Goal: Task Accomplishment & Management: Complete application form

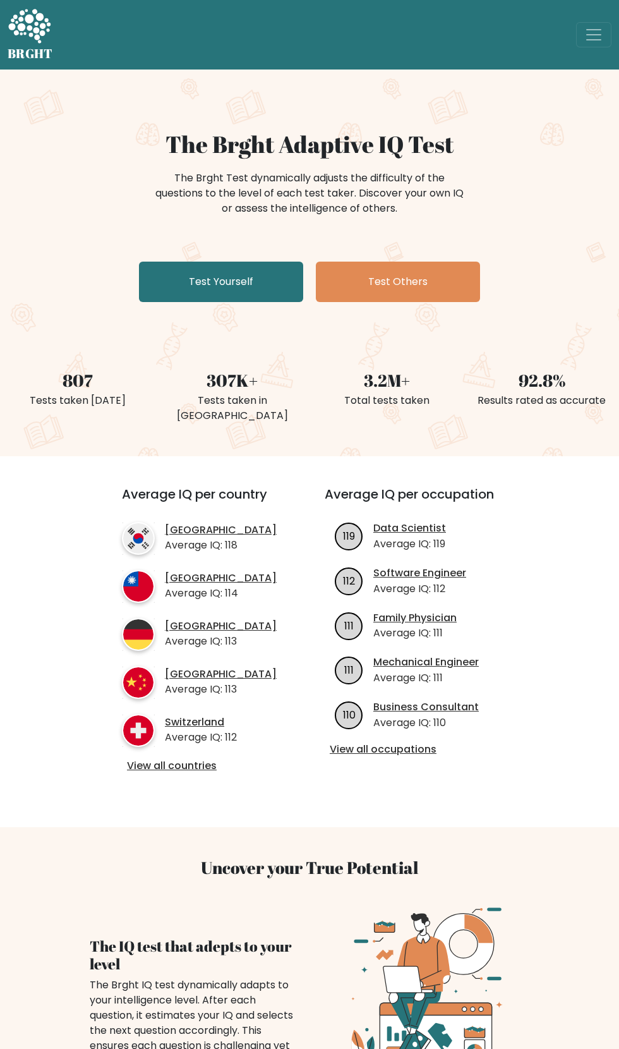
click at [227, 275] on link "Test Yourself" at bounding box center [221, 282] width 164 height 40
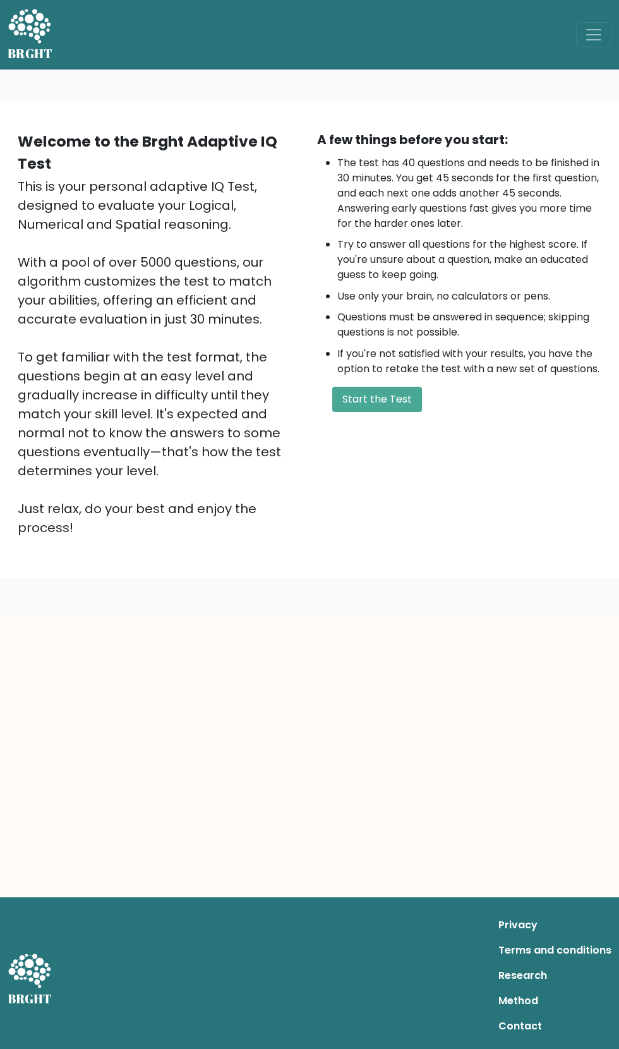
click at [401, 401] on button "Start the Test" at bounding box center [377, 399] width 90 height 25
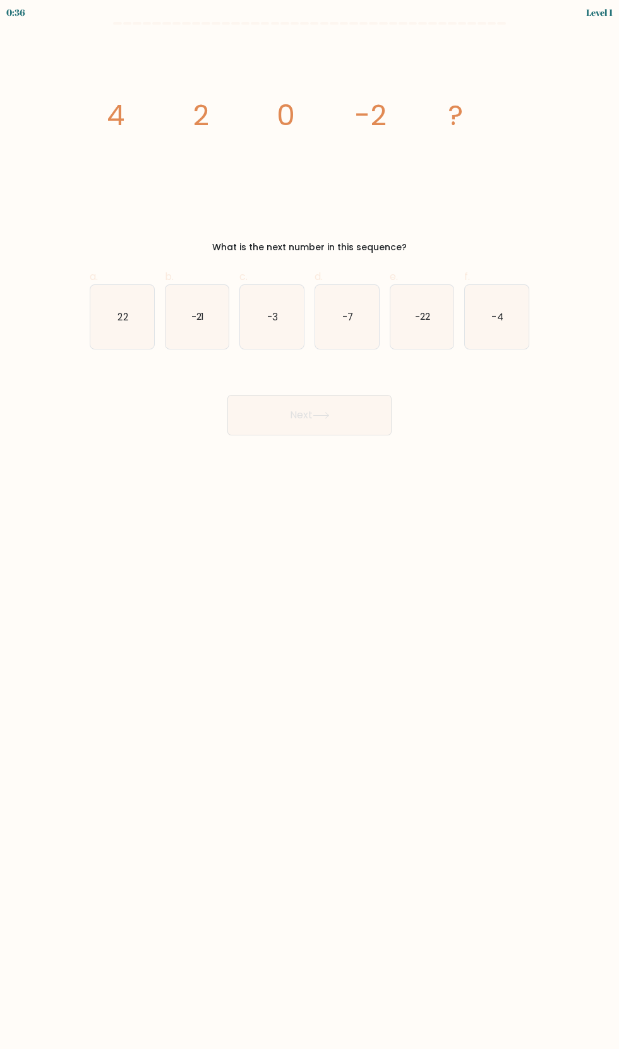
click at [499, 319] on text "-4" at bounding box center [497, 316] width 11 height 13
click at [310, 524] on input "f. -4" at bounding box center [310, 528] width 1 height 8
radio input "true"
click at [334, 415] on button "Next" at bounding box center [309, 415] width 164 height 40
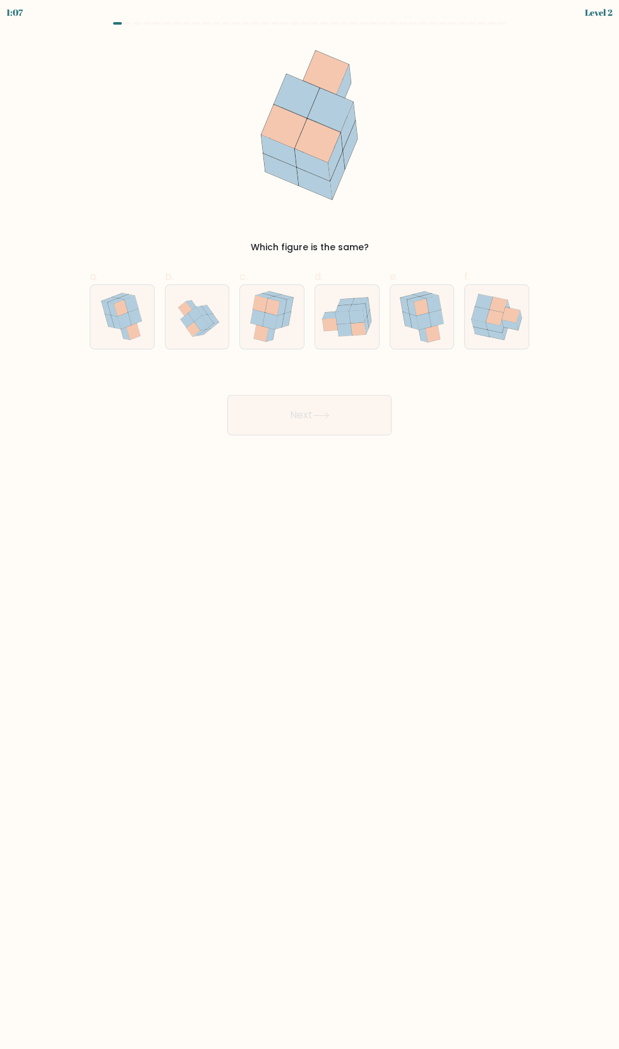
click at [263, 315] on icon at bounding box center [258, 318] width 15 height 17
click at [310, 524] on input "c." at bounding box center [310, 528] width 1 height 8
radio input "true"
click at [337, 416] on button "Next" at bounding box center [309, 415] width 164 height 40
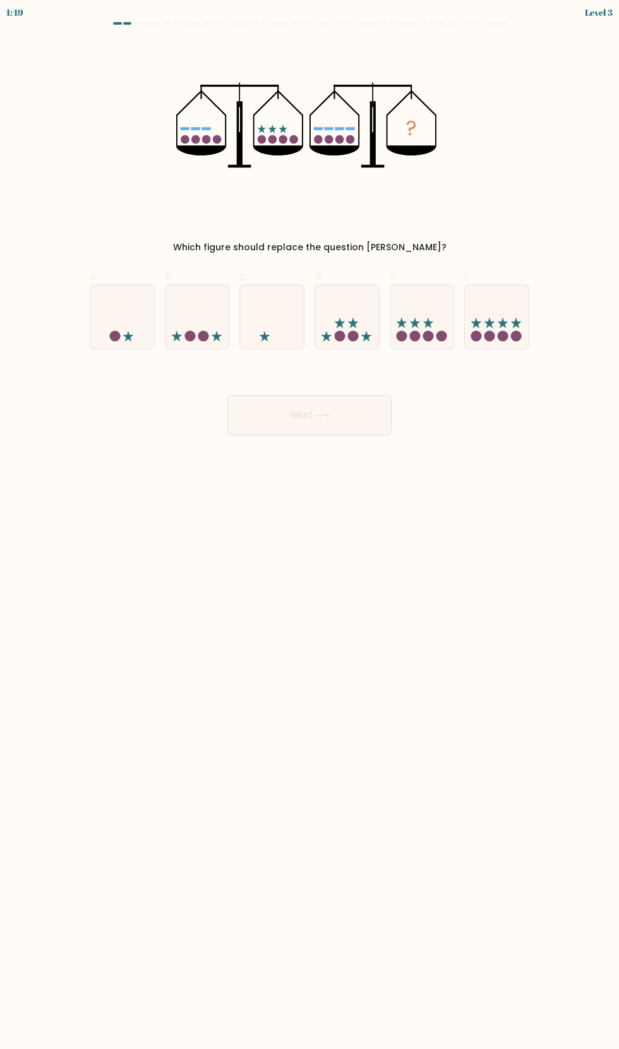
click at [338, 419] on button "Next" at bounding box center [309, 415] width 164 height 40
click at [490, 337] on circle at bounding box center [490, 335] width 11 height 11
click at [310, 524] on input "f." at bounding box center [310, 528] width 1 height 8
radio input "true"
click at [348, 415] on button "Next" at bounding box center [309, 415] width 164 height 40
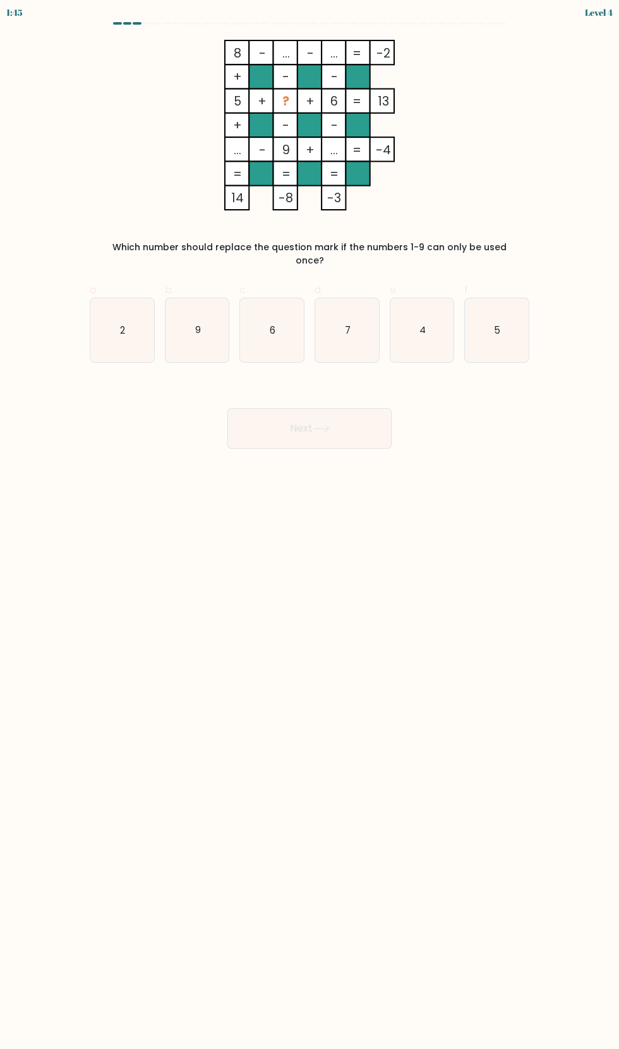
click at [123, 323] on text "2" at bounding box center [122, 329] width 5 height 13
click at [310, 524] on input "a. 2" at bounding box center [310, 528] width 1 height 8
radio input "true"
click at [312, 415] on button "Next" at bounding box center [309, 428] width 164 height 40
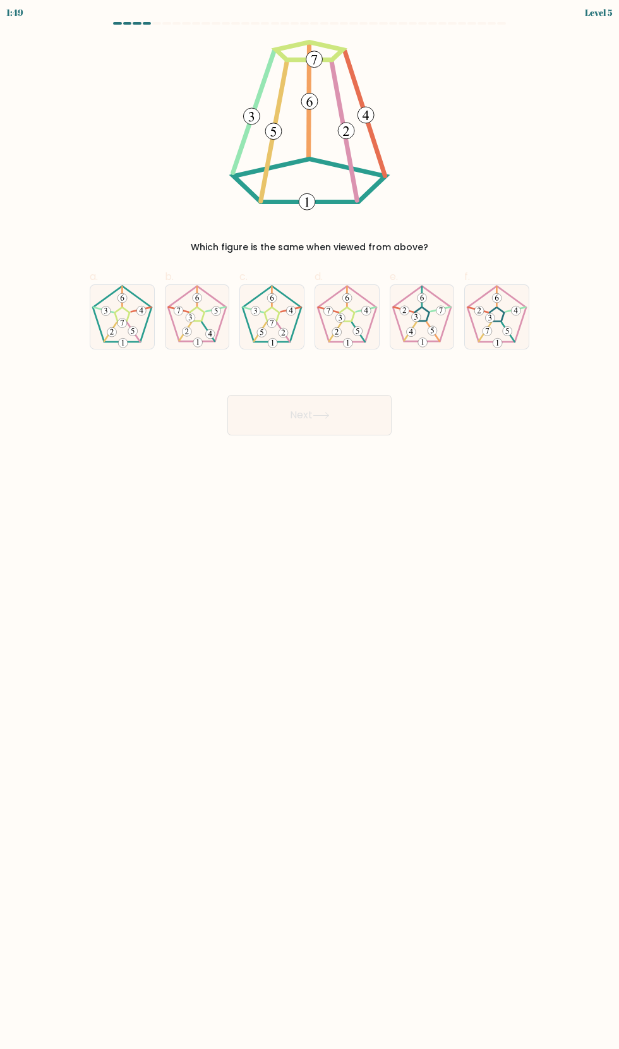
click at [287, 326] on icon at bounding box center [272, 317] width 64 height 64
click at [310, 524] on input "c." at bounding box center [310, 528] width 1 height 8
radio input "true"
click at [316, 415] on icon at bounding box center [321, 415] width 17 height 7
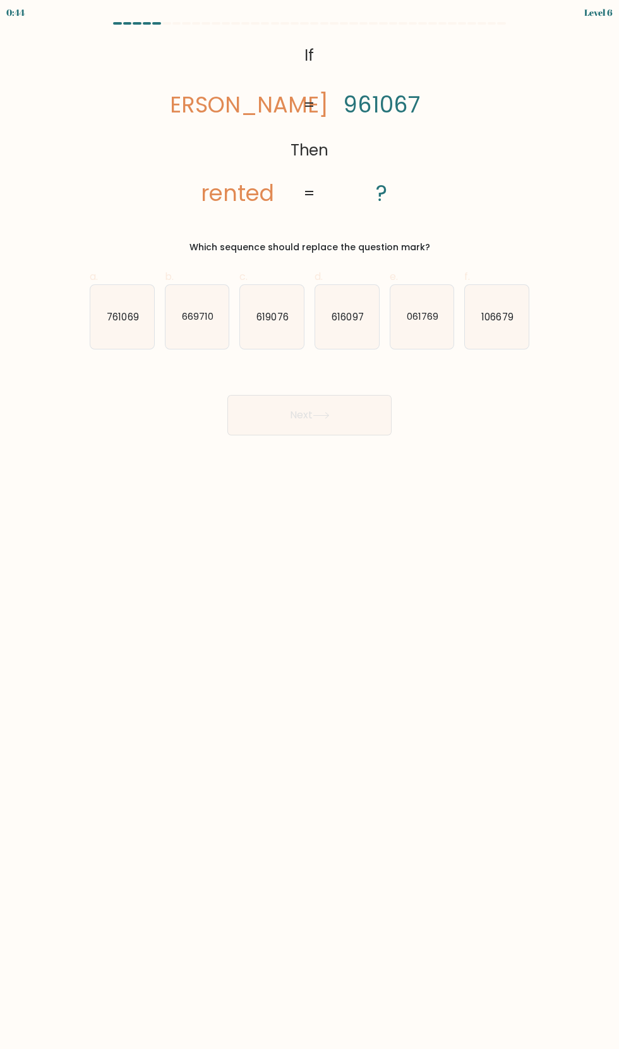
click at [113, 306] on icon "761069" at bounding box center [122, 317] width 64 height 64
click at [310, 524] on input "a. 761069" at bounding box center [310, 528] width 1 height 8
radio input "true"
click at [339, 421] on button "Next" at bounding box center [309, 415] width 164 height 40
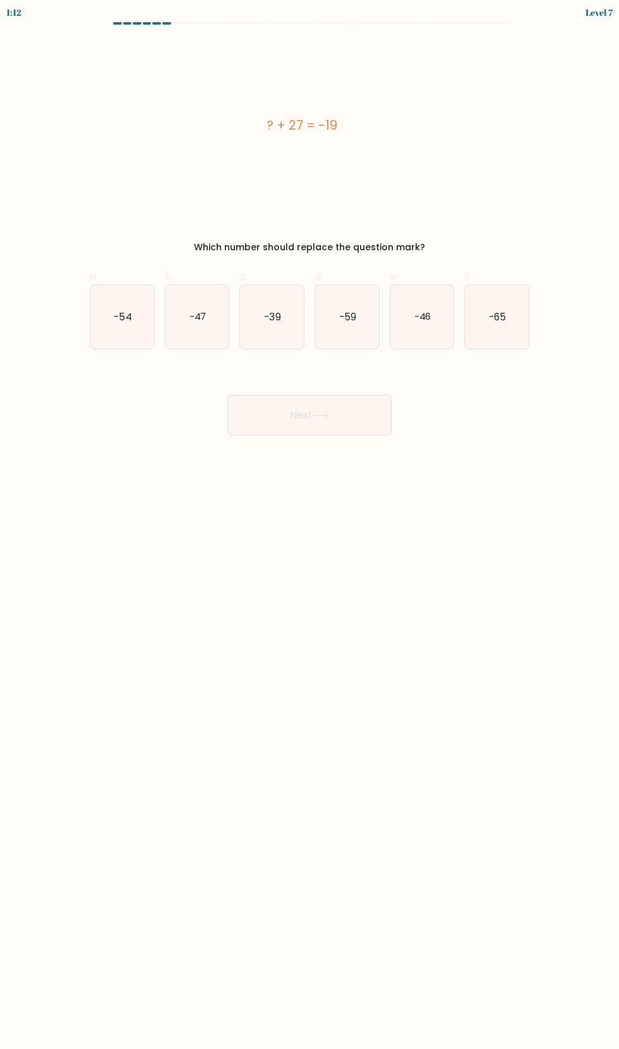
click at [434, 320] on icon "-46" at bounding box center [423, 317] width 64 height 64
click at [310, 524] on input "e. -46" at bounding box center [310, 528] width 1 height 8
radio input "true"
click at [360, 423] on button "Next" at bounding box center [309, 415] width 164 height 40
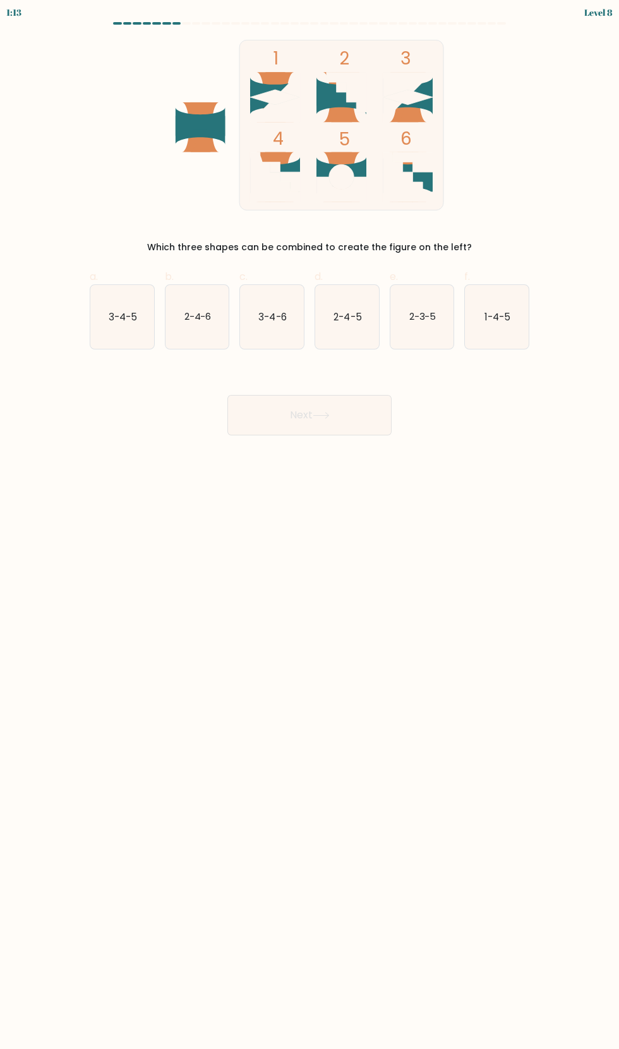
scroll to position [13, 0]
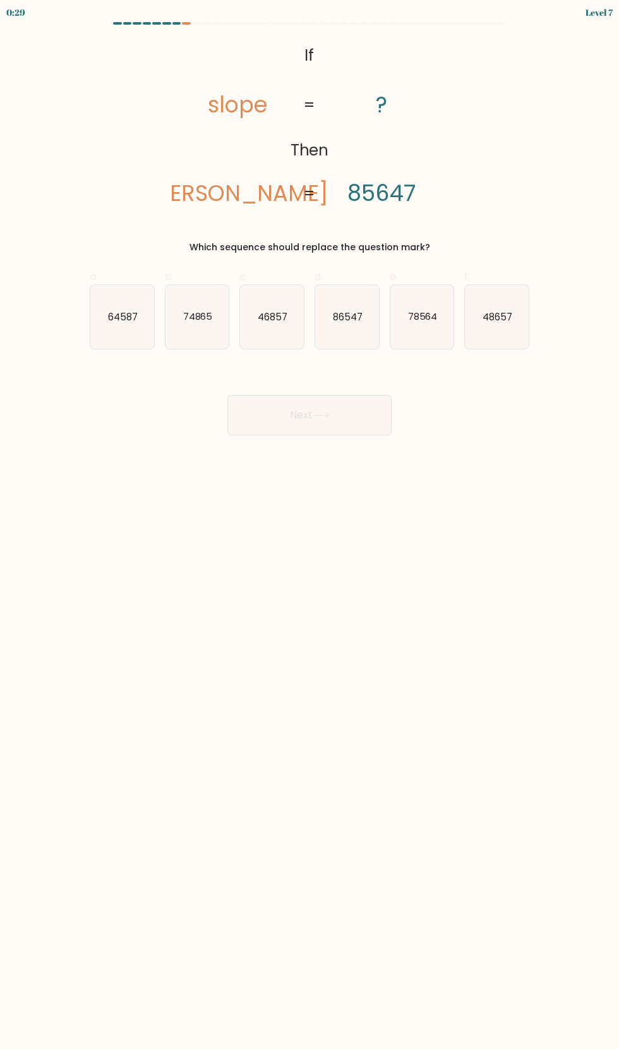
click at [365, 298] on icon "86547" at bounding box center [347, 317] width 64 height 64
click at [310, 524] on input "d. 86547" at bounding box center [310, 528] width 1 height 8
radio input "true"
click at [339, 405] on button "Next" at bounding box center [309, 415] width 164 height 40
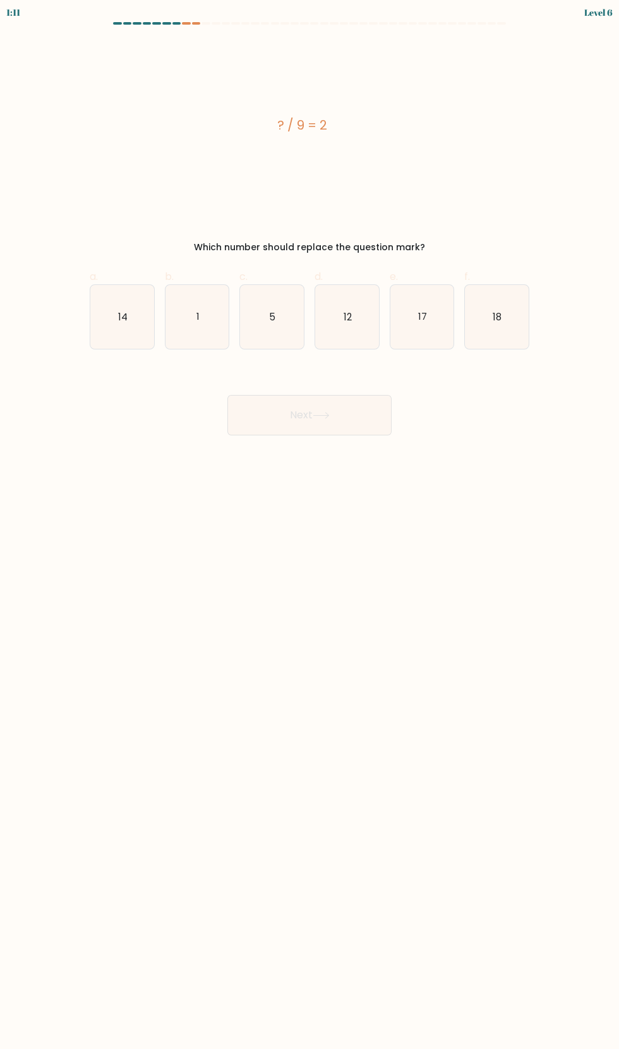
click at [345, 329] on icon "12" at bounding box center [347, 317] width 64 height 64
click at [310, 524] on input "d. 12" at bounding box center [310, 528] width 1 height 8
radio input "true"
click at [343, 409] on button "Next" at bounding box center [309, 415] width 164 height 40
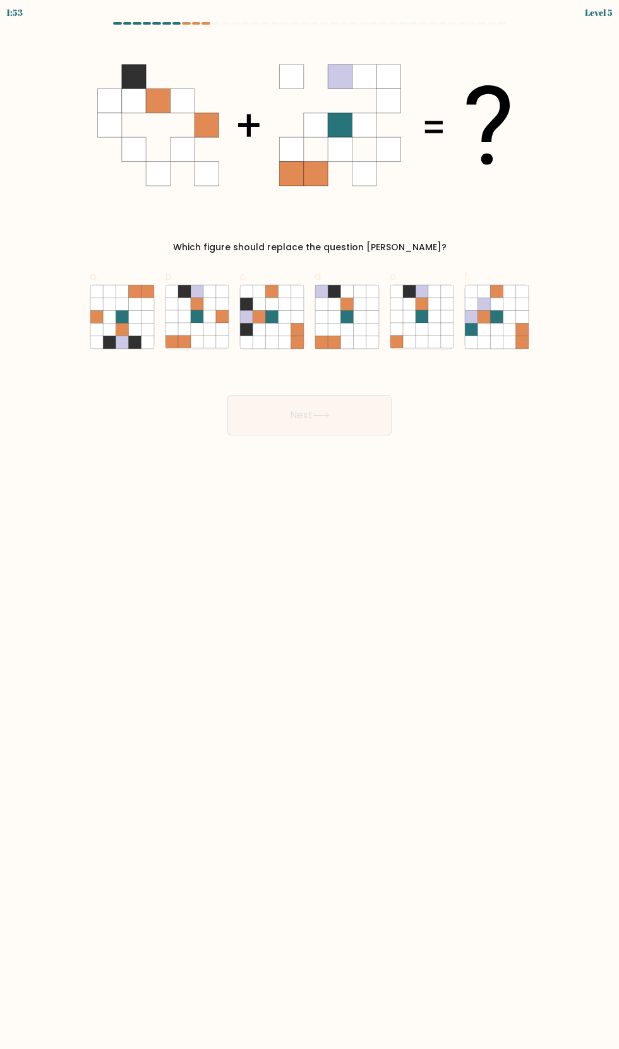
click at [339, 326] on icon at bounding box center [334, 329] width 13 height 13
click at [310, 524] on input "d." at bounding box center [310, 528] width 1 height 8
radio input "true"
click at [325, 415] on icon at bounding box center [320, 416] width 15 height 6
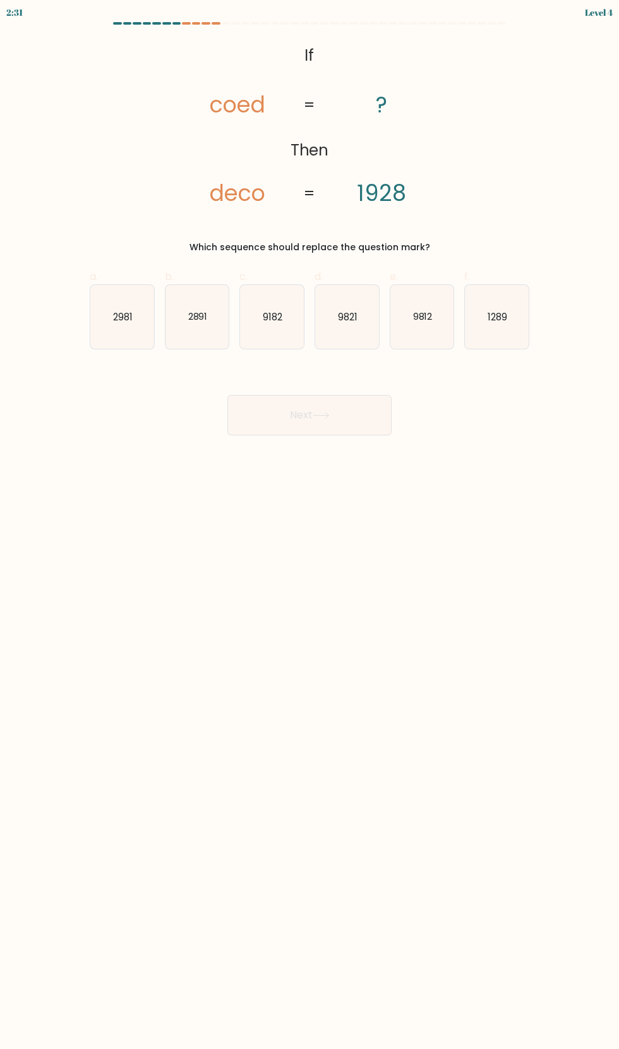
click at [345, 322] on text "9821" at bounding box center [348, 316] width 20 height 13
click at [310, 524] on input "d. 9821" at bounding box center [310, 528] width 1 height 8
radio input "true"
click at [355, 425] on button "Next" at bounding box center [309, 415] width 164 height 40
click at [361, 327] on icon "34" at bounding box center [347, 317] width 64 height 64
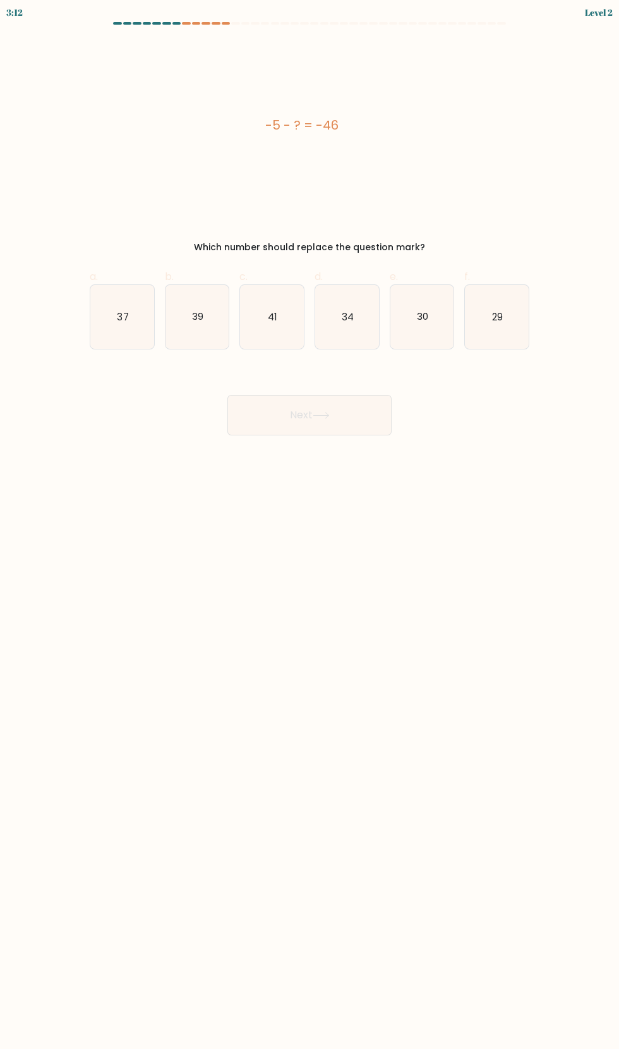
click at [310, 524] on input "d. 34" at bounding box center [310, 528] width 1 height 8
radio input "true"
click at [351, 416] on button "Next" at bounding box center [309, 415] width 164 height 40
click at [343, 408] on button "Next" at bounding box center [309, 415] width 164 height 40
click at [299, 320] on icon "41" at bounding box center [272, 317] width 64 height 64
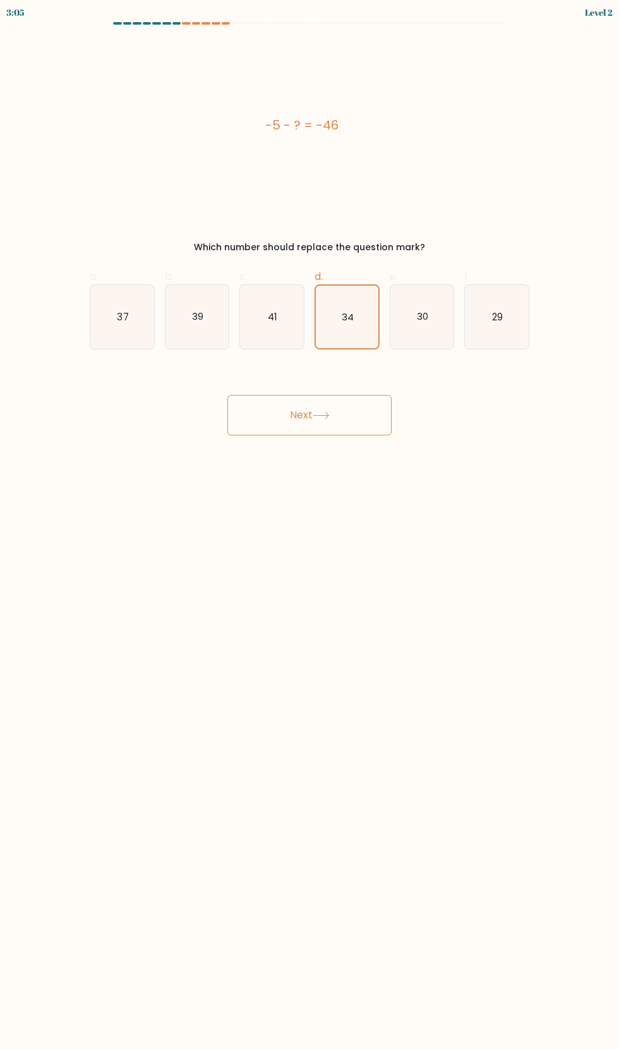
click at [310, 524] on input "c. 41" at bounding box center [310, 528] width 1 height 8
radio input "true"
click at [337, 403] on button "Next" at bounding box center [309, 415] width 164 height 40
click at [314, 415] on button "Next" at bounding box center [309, 415] width 164 height 40
click at [316, 415] on icon at bounding box center [321, 415] width 17 height 7
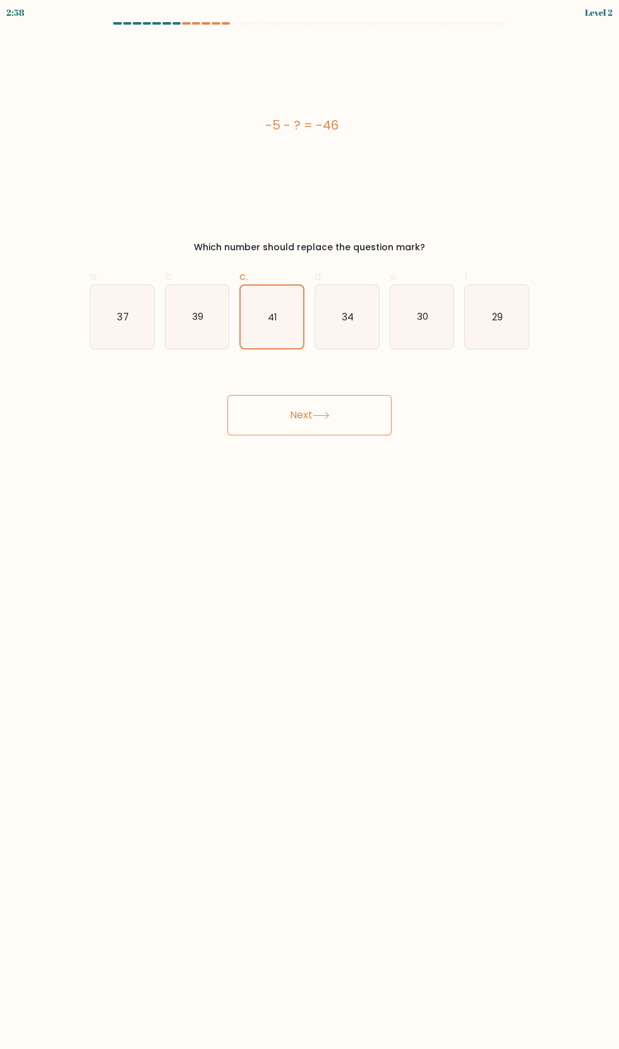
click at [348, 415] on button "Next" at bounding box center [309, 415] width 164 height 40
click at [334, 418] on button "Next" at bounding box center [309, 415] width 164 height 40
click at [312, 415] on button "Next" at bounding box center [309, 415] width 164 height 40
click at [311, 415] on button "Next" at bounding box center [309, 415] width 164 height 40
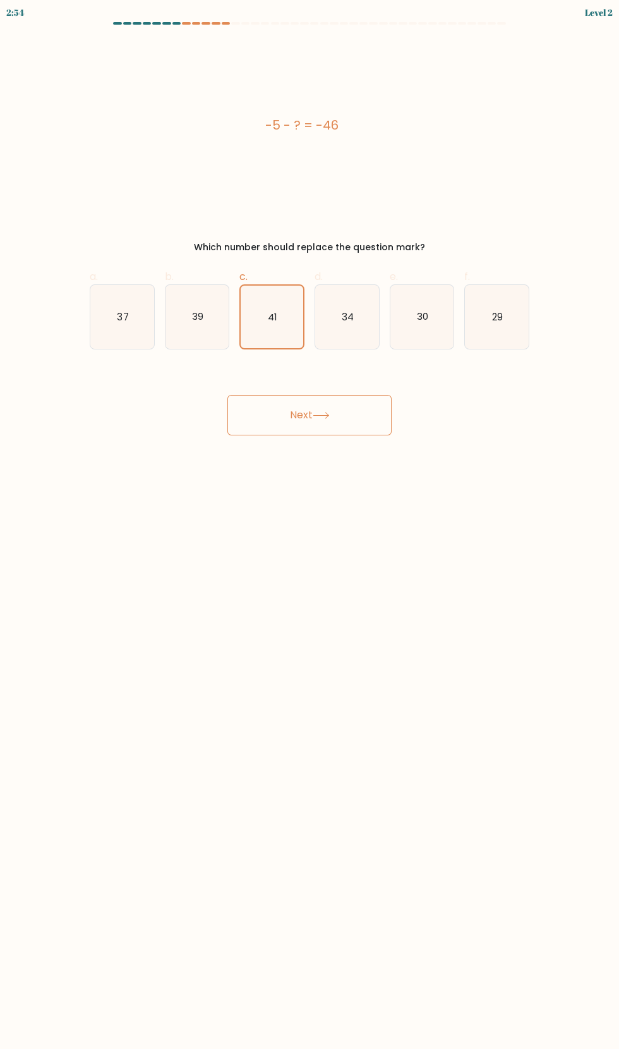
click at [310, 415] on button "Next" at bounding box center [309, 415] width 164 height 40
click at [306, 415] on button "Next" at bounding box center [309, 415] width 164 height 40
click at [302, 415] on button "Next" at bounding box center [309, 415] width 164 height 40
click at [298, 413] on button "Next" at bounding box center [309, 415] width 164 height 40
click at [301, 415] on button "Next" at bounding box center [309, 415] width 164 height 40
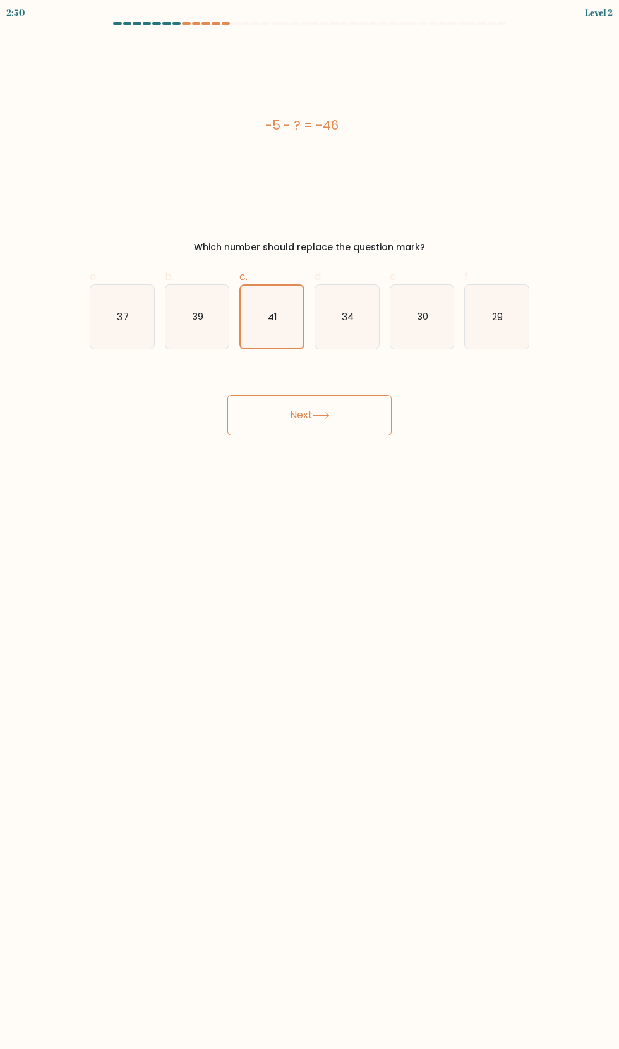
click at [336, 419] on button "Next" at bounding box center [309, 415] width 164 height 40
click at [312, 416] on button "Next" at bounding box center [309, 415] width 164 height 40
click at [310, 415] on button "Next" at bounding box center [309, 415] width 164 height 40
click at [315, 413] on button "Next" at bounding box center [309, 415] width 164 height 40
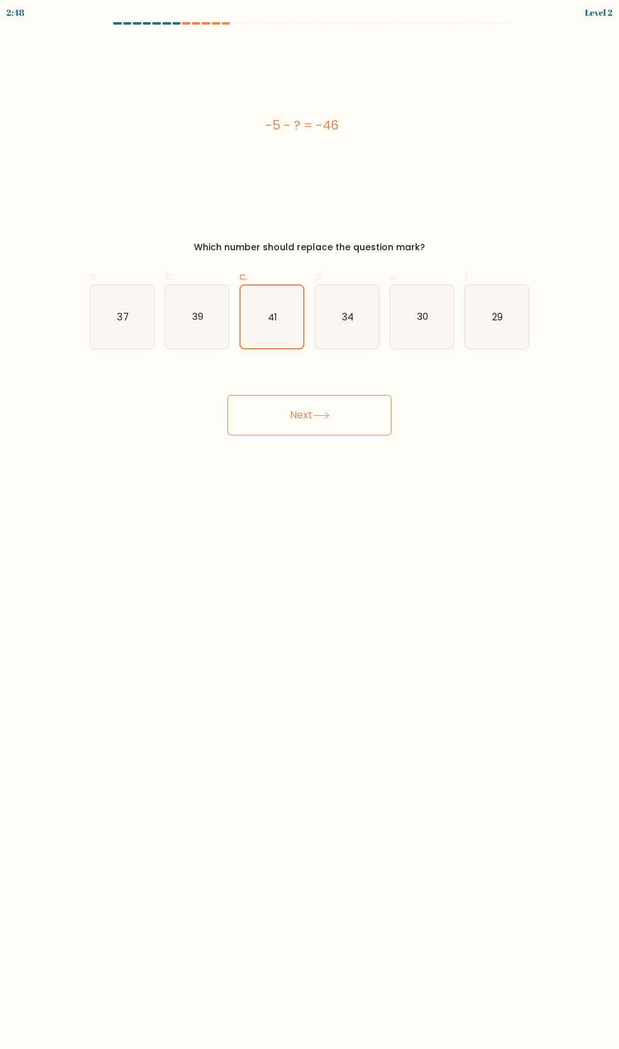
click at [305, 415] on button "Next" at bounding box center [309, 415] width 164 height 40
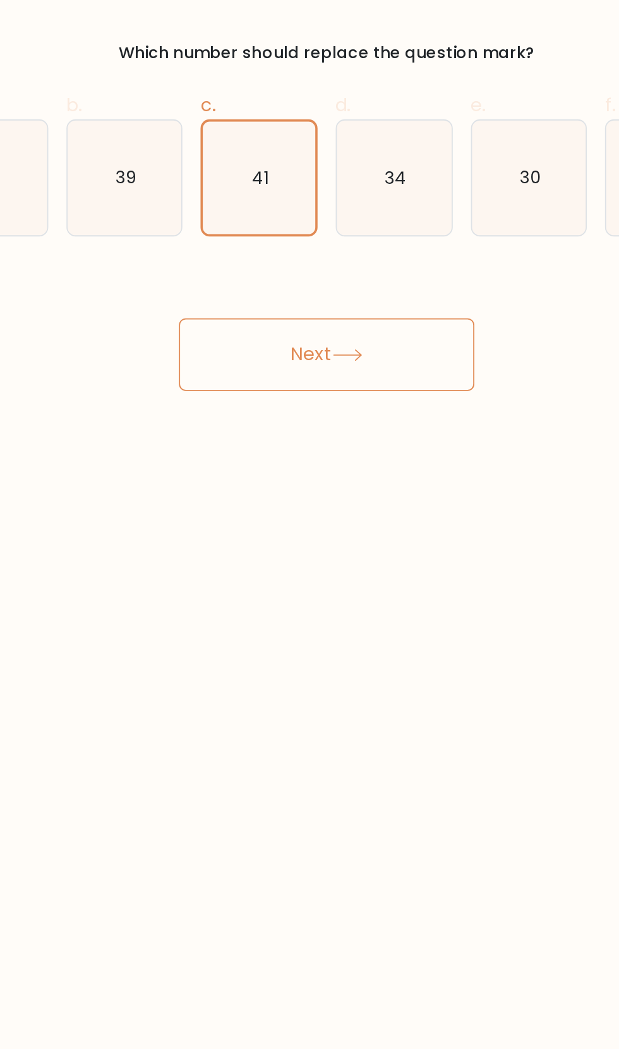
click at [305, 420] on button "Next" at bounding box center [309, 415] width 164 height 40
click at [304, 417] on button "Next" at bounding box center [309, 415] width 164 height 40
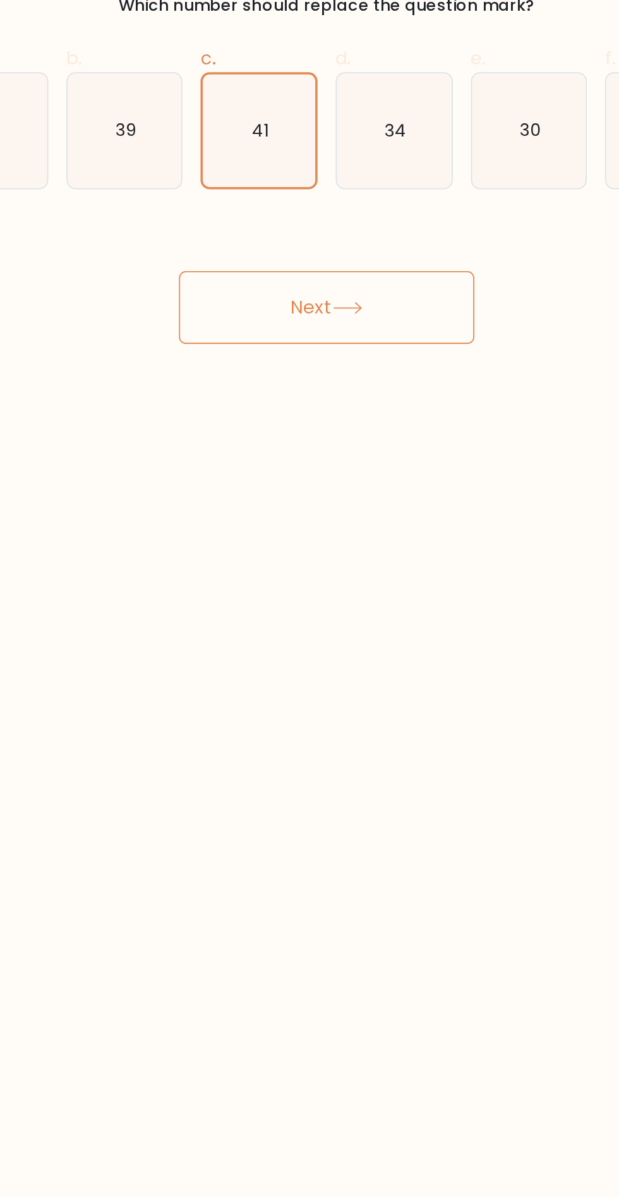
click at [301, 466] on body "2:43 Level 2 a." at bounding box center [309, 598] width 619 height 1197
click at [304, 411] on button "Next" at bounding box center [309, 415] width 164 height 40
click at [298, 411] on button "Next" at bounding box center [309, 415] width 164 height 40
click at [287, 416] on button "Next" at bounding box center [309, 415] width 164 height 40
click at [296, 417] on button "Next" at bounding box center [309, 415] width 164 height 40
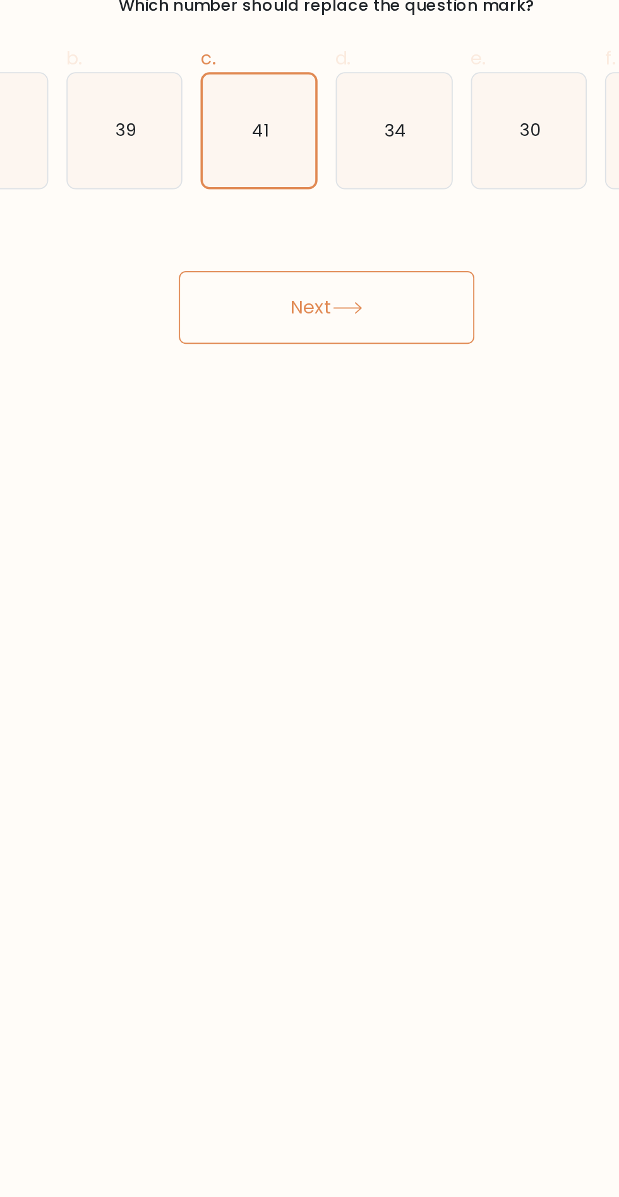
click at [297, 420] on button "Next" at bounding box center [309, 415] width 164 height 40
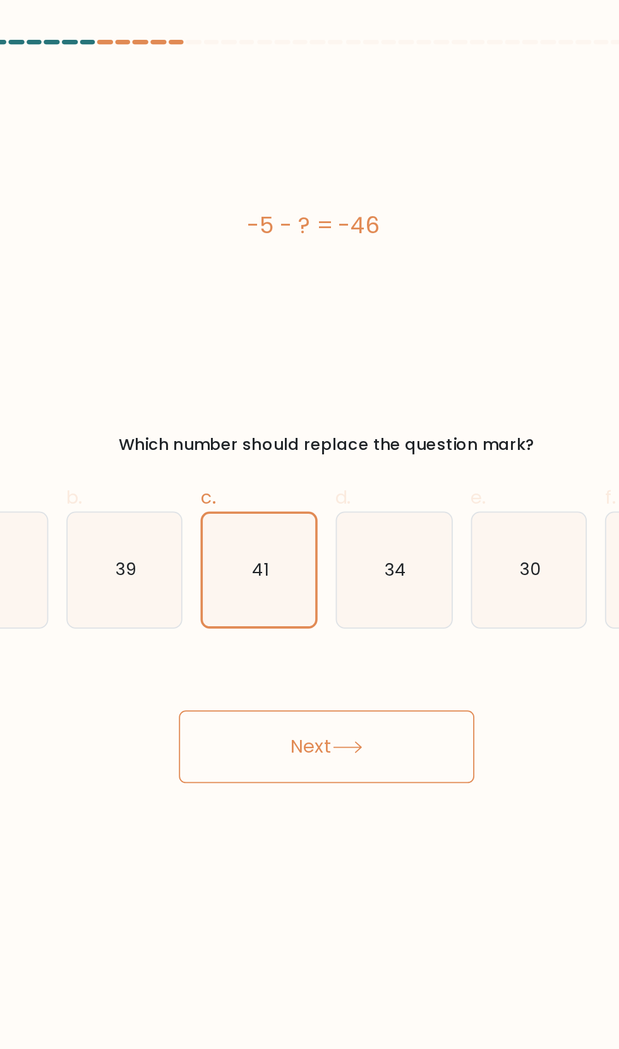
click at [334, 400] on button "Next" at bounding box center [309, 415] width 164 height 40
click at [313, 412] on button "Next" at bounding box center [309, 415] width 164 height 40
click at [314, 414] on button "Next" at bounding box center [309, 415] width 164 height 40
click at [315, 408] on button "Next" at bounding box center [309, 415] width 164 height 40
